Goal: Transaction & Acquisition: Book appointment/travel/reservation

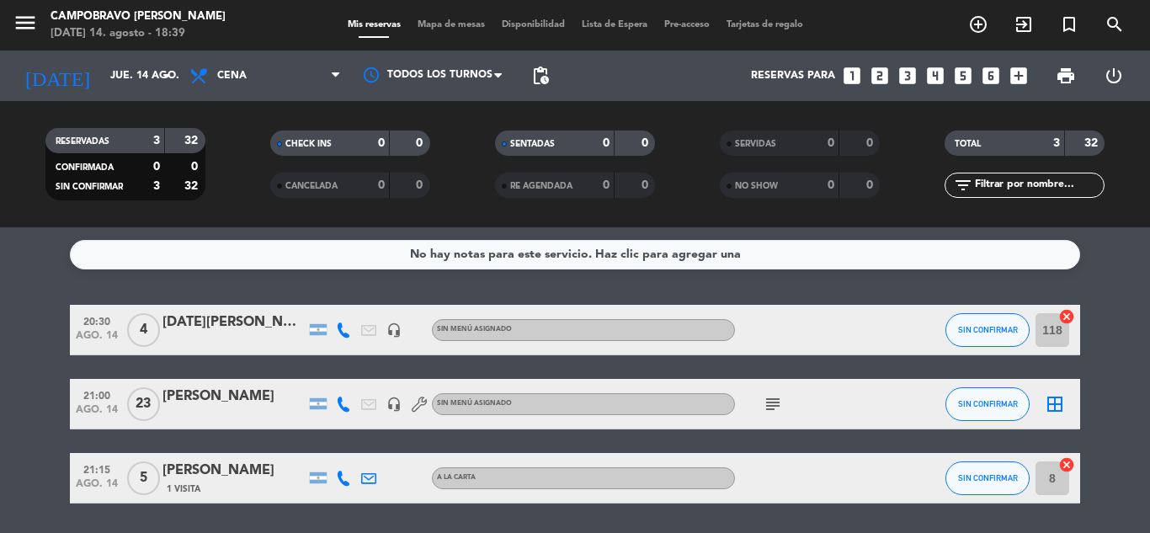
click at [875, 79] on icon "looks_two" at bounding box center [880, 76] width 22 height 22
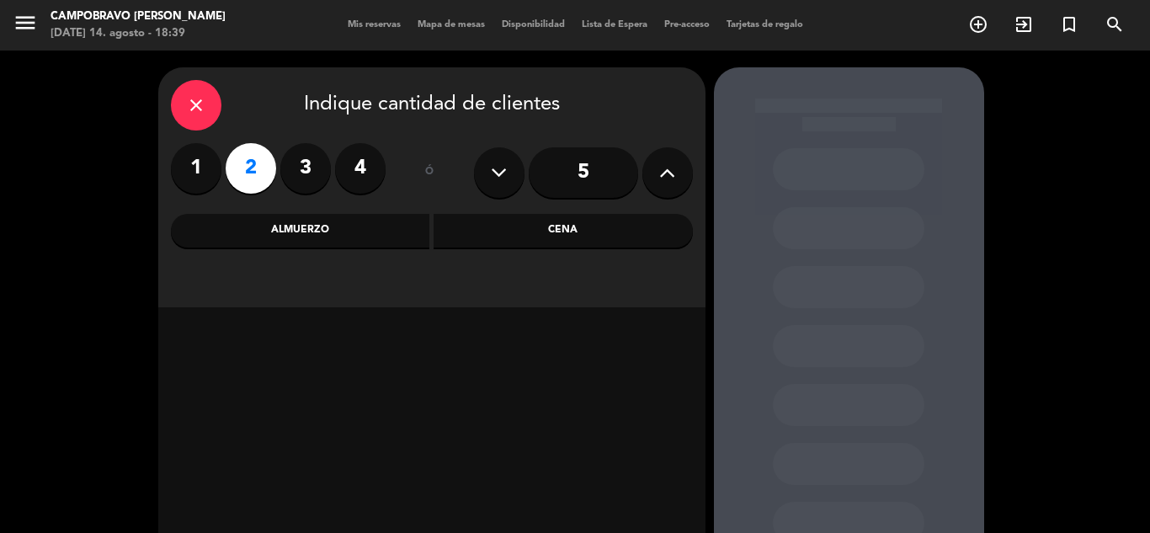
click at [520, 237] on div "Cena" at bounding box center [563, 231] width 259 height 34
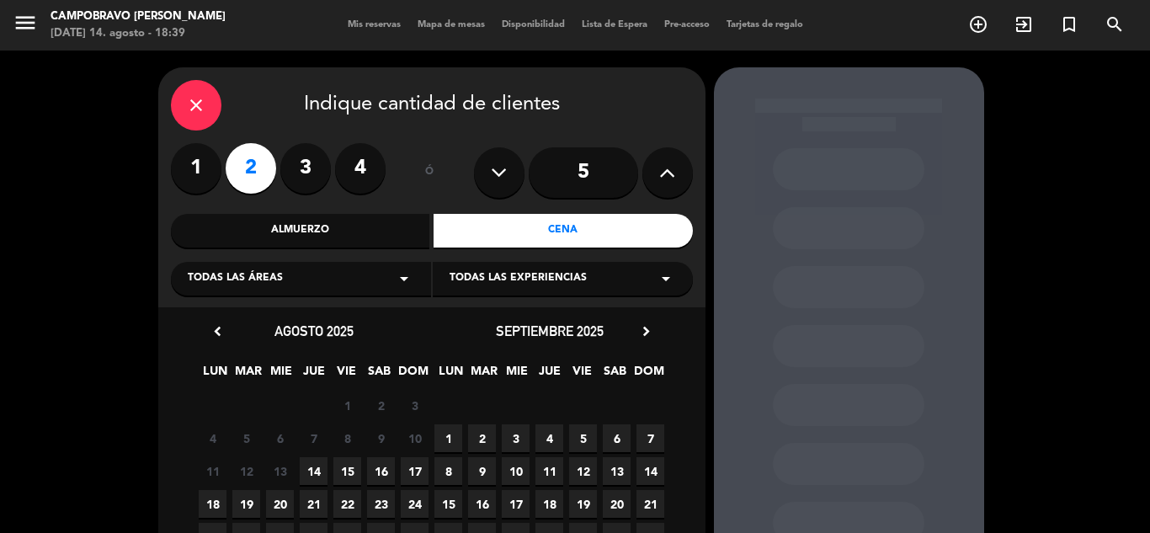
scroll to position [84, 0]
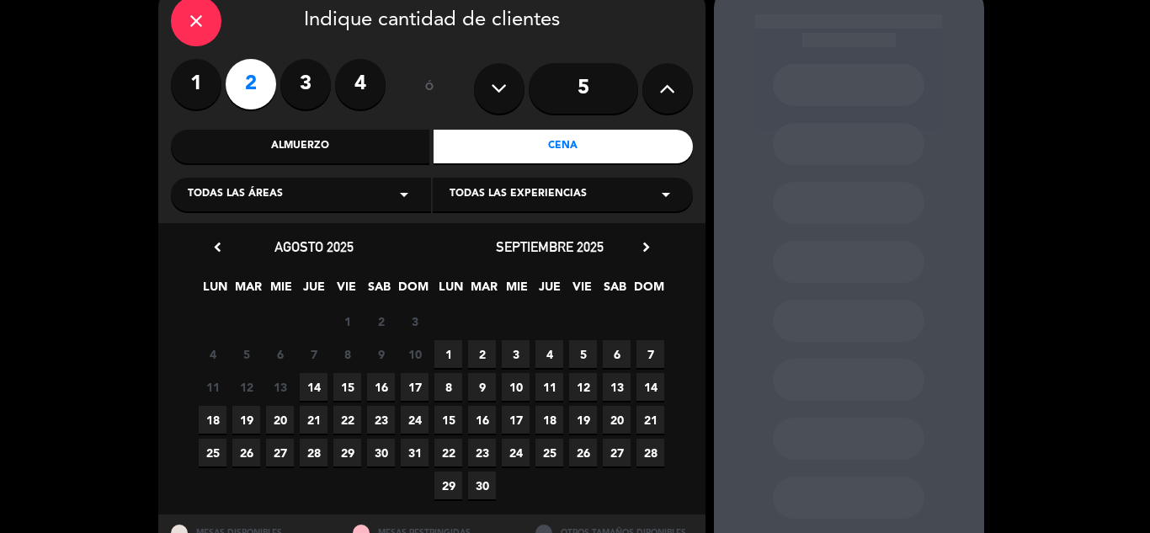
click at [376, 389] on span "16" at bounding box center [381, 387] width 28 height 28
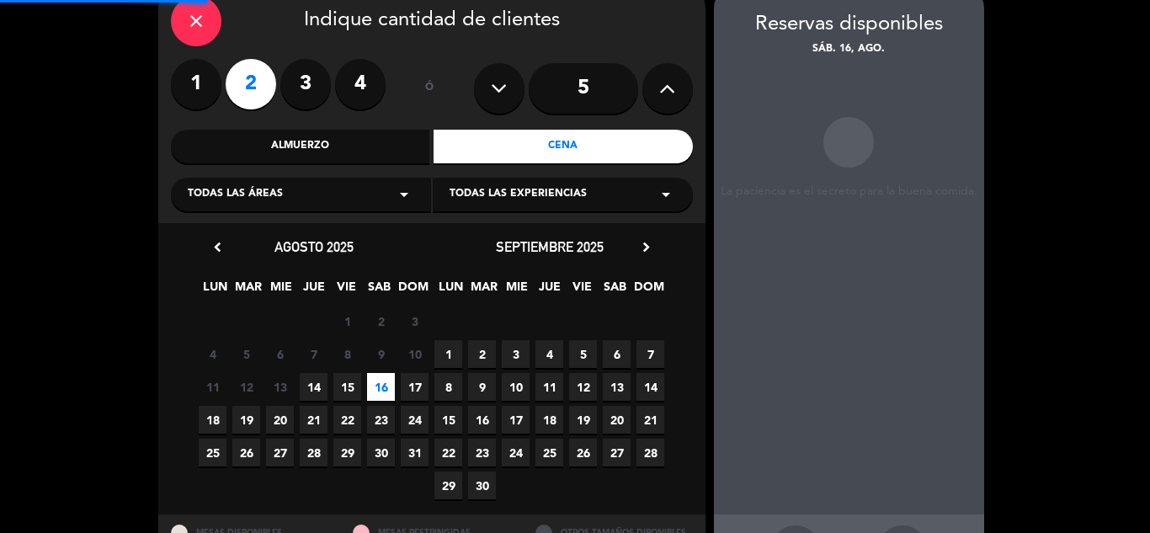
scroll to position [67, 0]
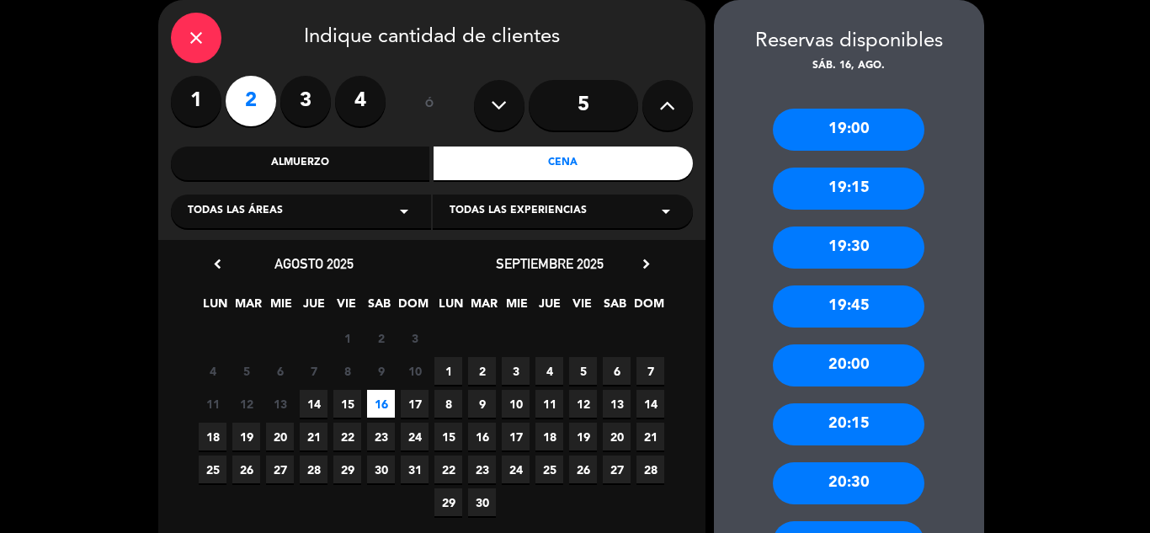
click at [859, 477] on div "20:30" at bounding box center [849, 483] width 152 height 42
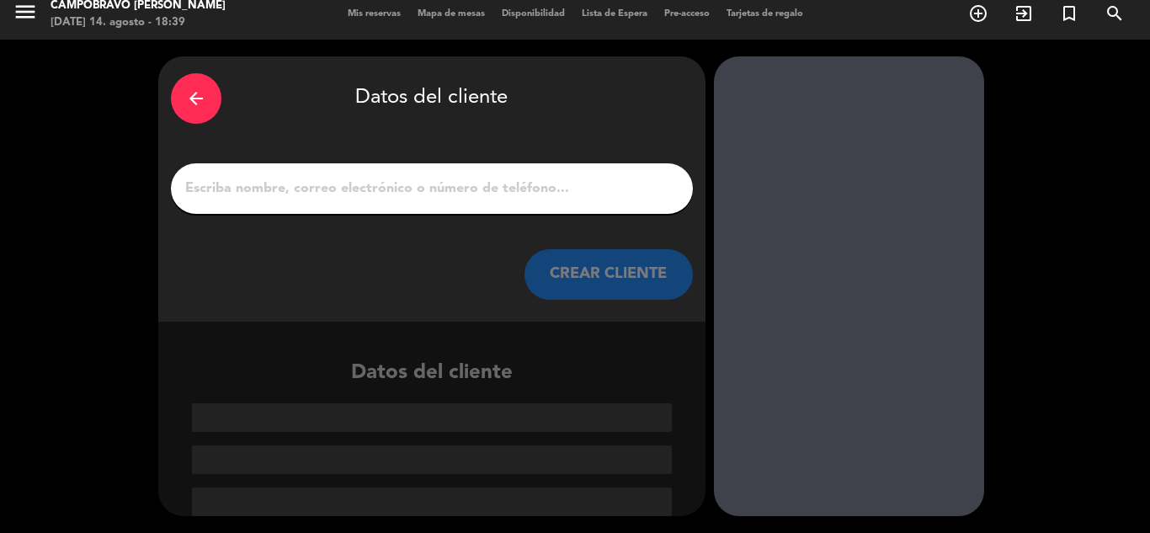
click at [461, 206] on div at bounding box center [432, 188] width 522 height 51
click at [453, 192] on input "1" at bounding box center [432, 189] width 497 height 24
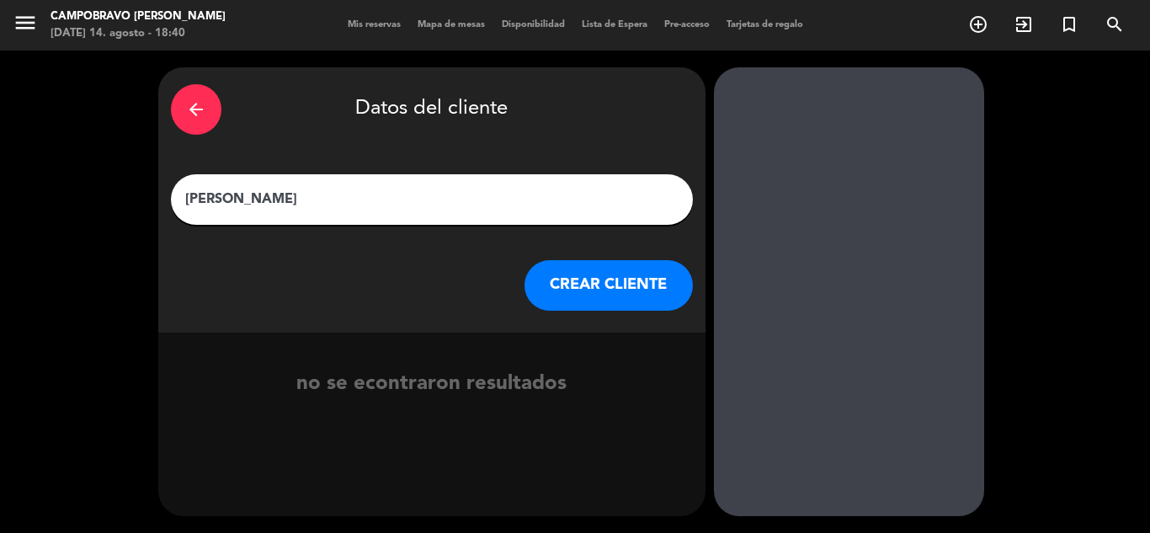
type input "[PERSON_NAME]"
click at [606, 270] on button "CREAR CLIENTE" at bounding box center [609, 285] width 168 height 51
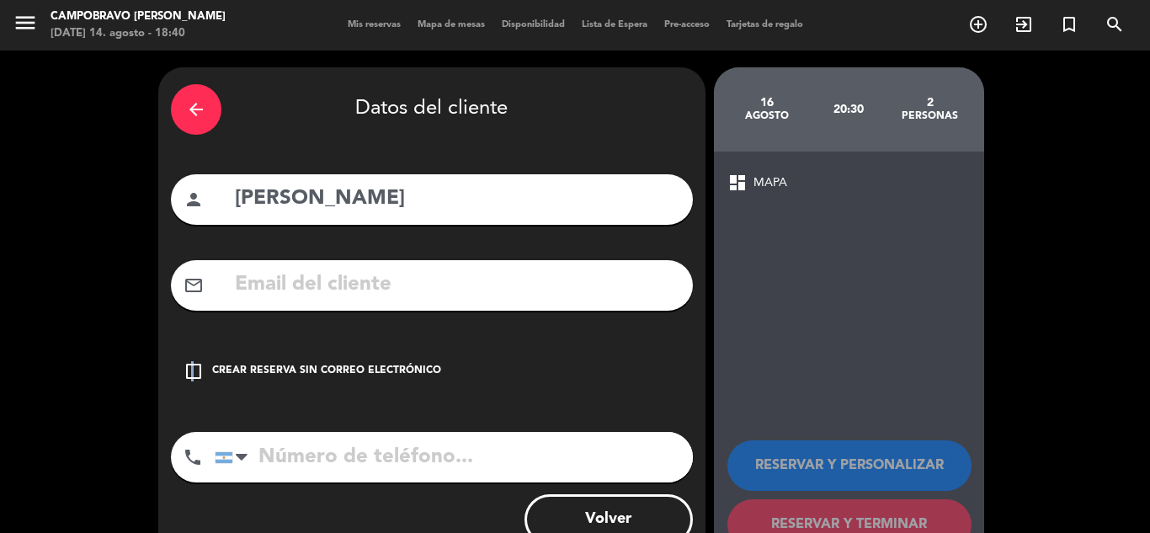
click at [193, 371] on icon "check_box_outline_blank" at bounding box center [194, 371] width 20 height 20
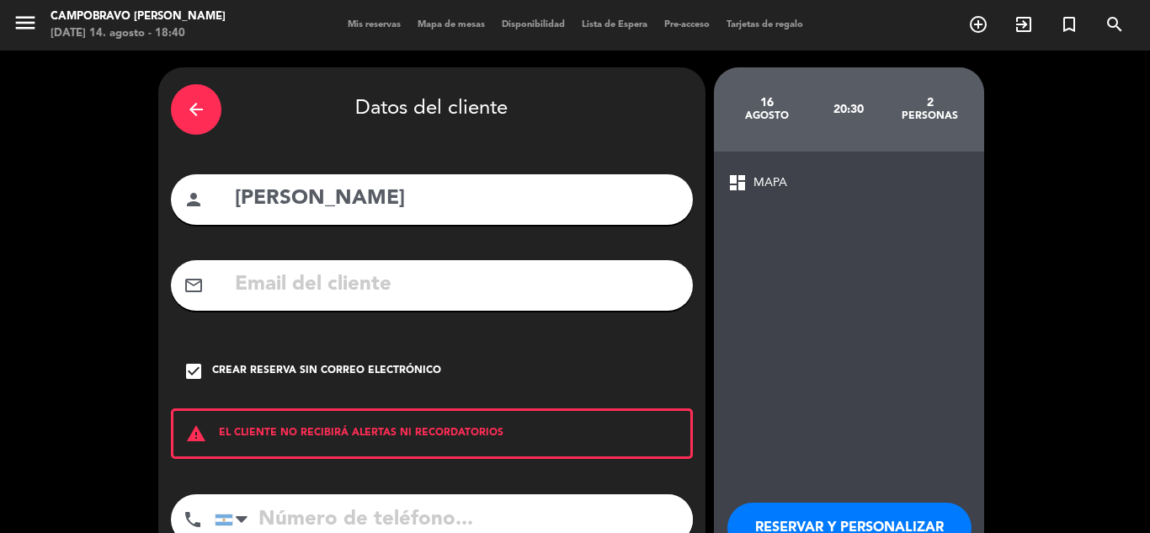
scroll to position [84, 0]
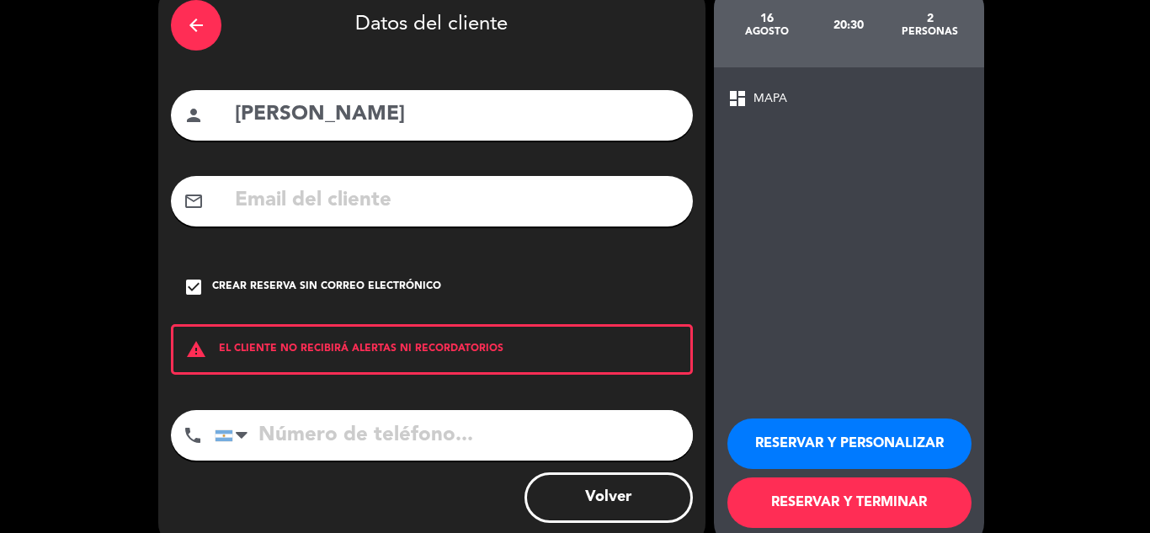
click at [840, 438] on button "RESERVAR Y PERSONALIZAR" at bounding box center [850, 443] width 244 height 51
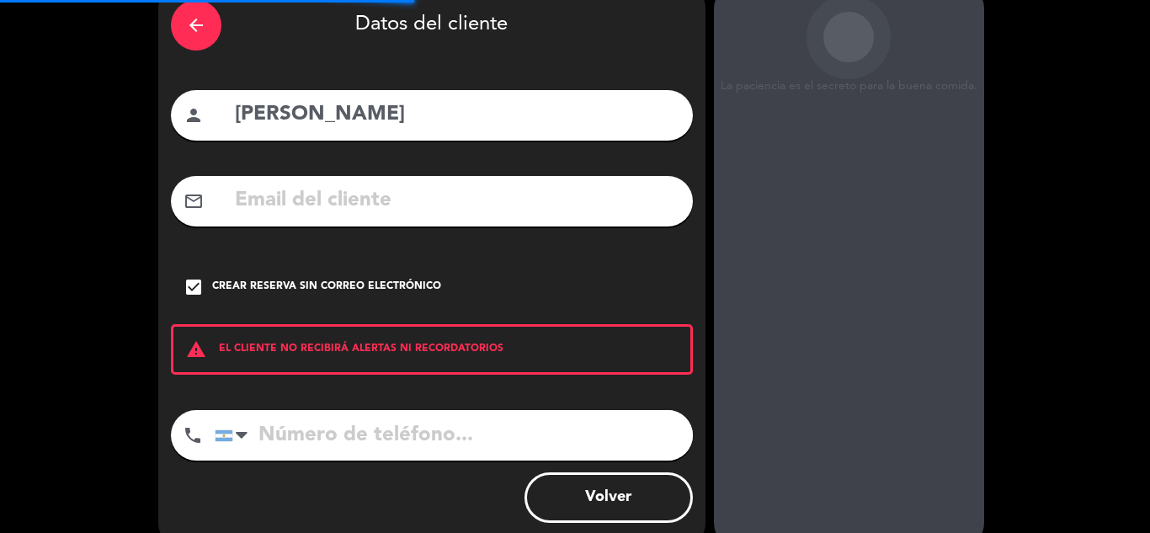
scroll to position [67, 0]
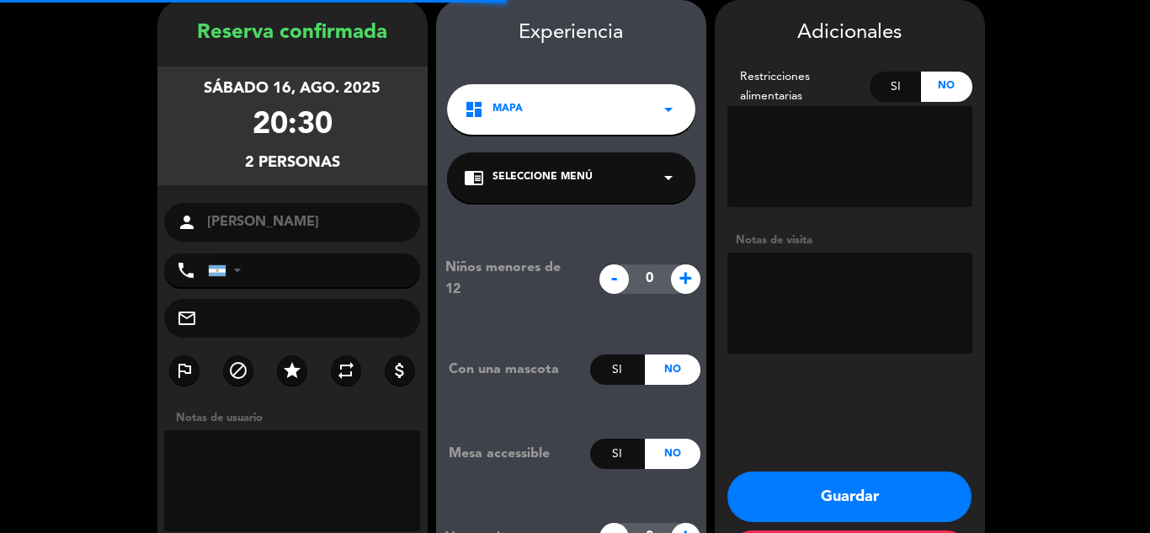
click at [818, 141] on textarea at bounding box center [850, 156] width 245 height 101
click at [817, 294] on textarea at bounding box center [850, 303] width 245 height 101
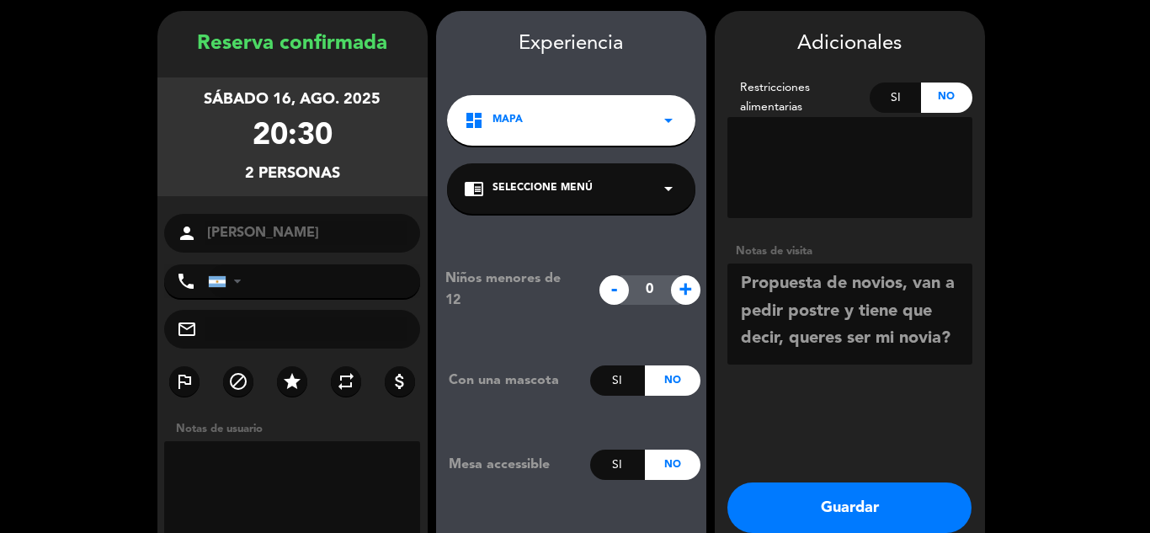
scroll to position [84, 0]
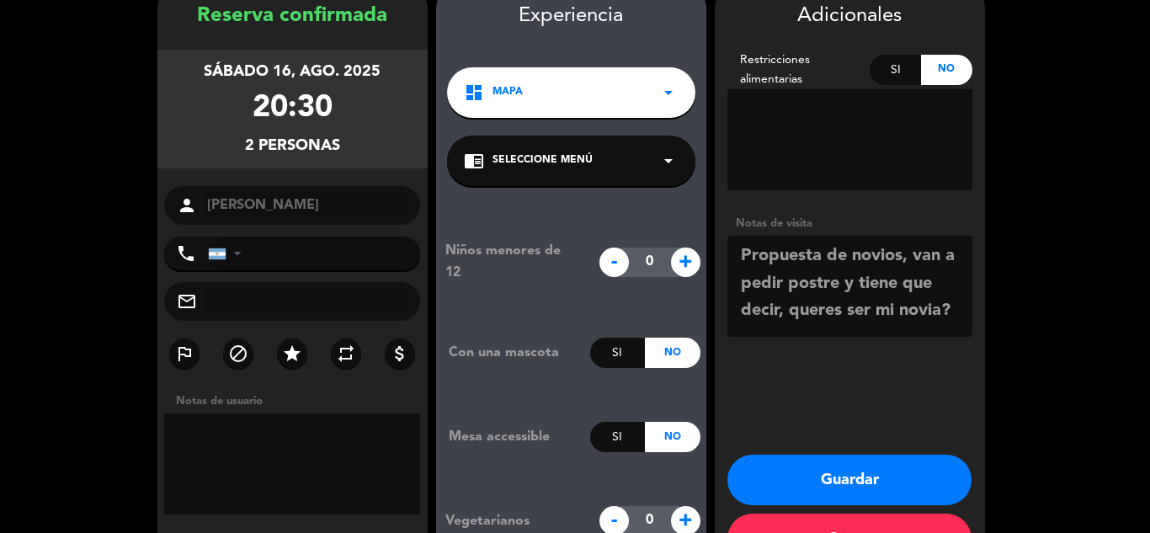
type textarea "Propuesta de novios, van a pedir postre y tiene que decir, queres ser mi novia?"
click at [896, 490] on button "Guardar" at bounding box center [850, 480] width 244 height 51
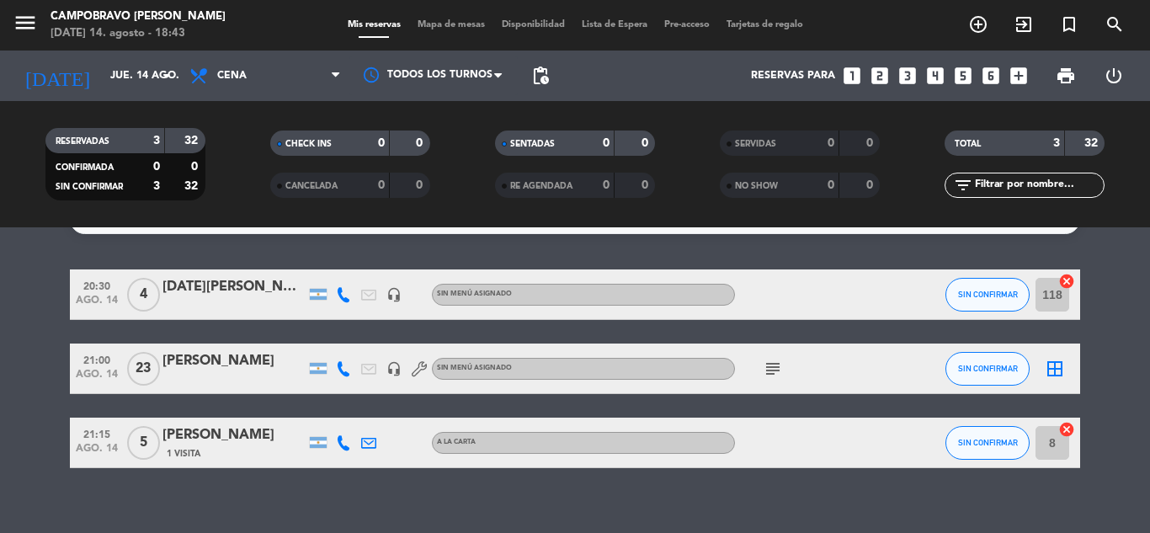
scroll to position [55, 0]
